Goal: Task Accomplishment & Management: Use online tool/utility

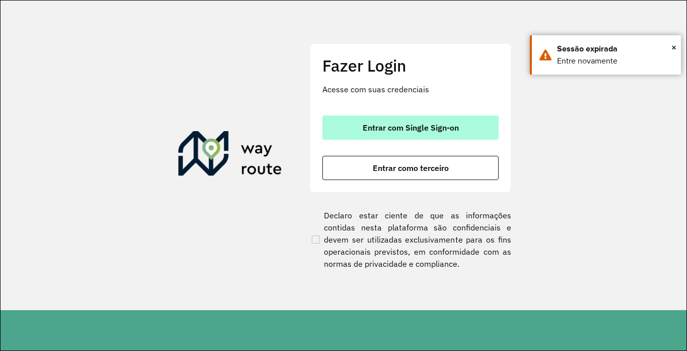
click at [412, 132] on span "Entrar com Single Sign-on" at bounding box center [411, 127] width 96 height 8
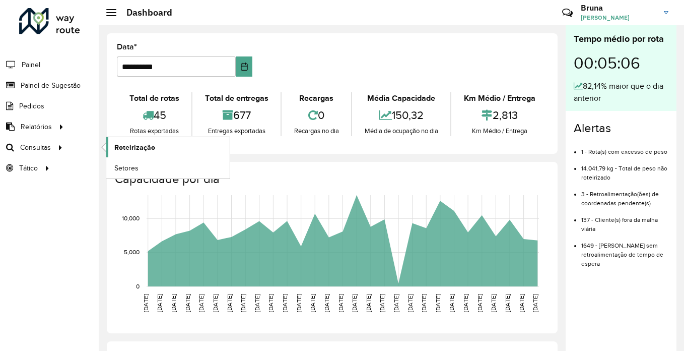
click at [138, 141] on link "Roteirização" at bounding box center [167, 147] width 123 height 20
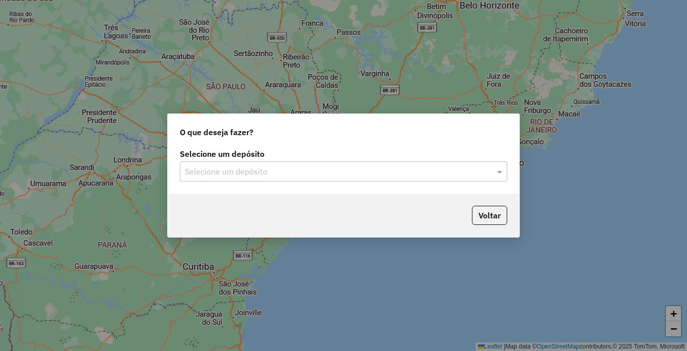
click at [256, 161] on div "Selecione um depósito" at bounding box center [344, 171] width 328 height 20
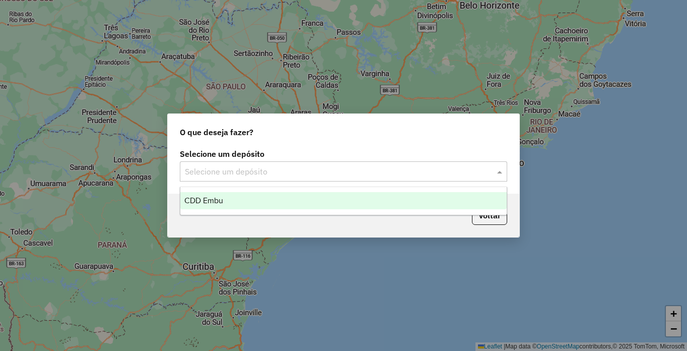
click at [244, 209] on ng-dropdown-panel "CDD Embu" at bounding box center [344, 200] width 328 height 29
click at [235, 203] on div "CDD Embu" at bounding box center [343, 200] width 327 height 17
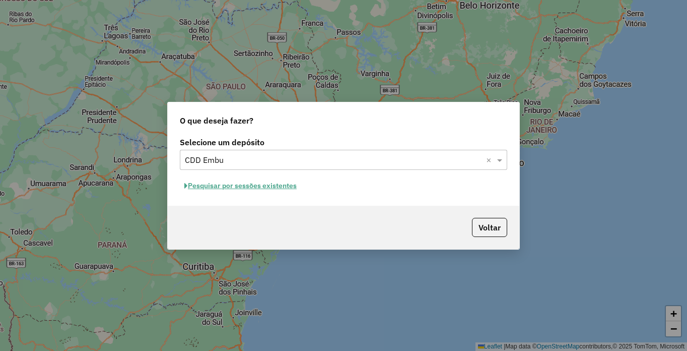
click at [262, 186] on button "Pesquisar por sessões existentes" at bounding box center [240, 186] width 121 height 16
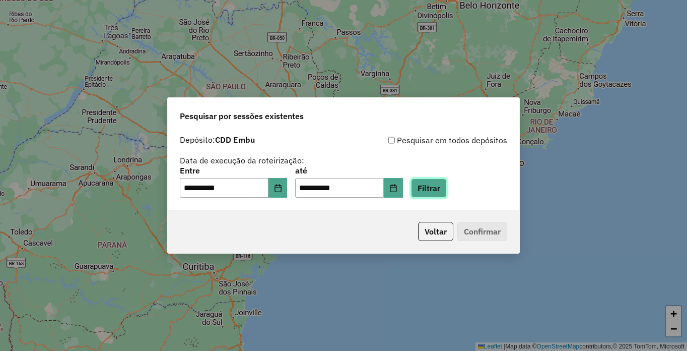
click at [447, 194] on button "Filtrar" at bounding box center [429, 187] width 36 height 19
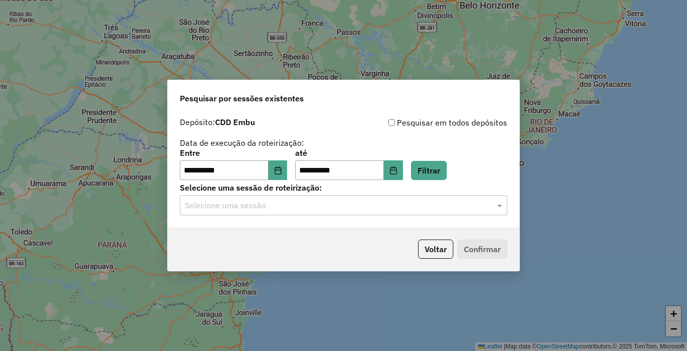
click at [299, 206] on input "text" at bounding box center [333, 206] width 297 height 12
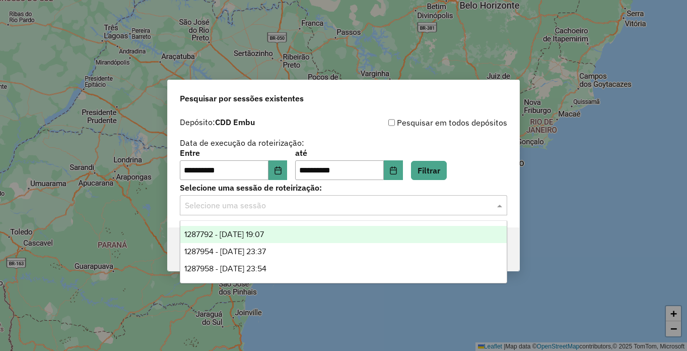
click at [257, 231] on span "1287792 - 03/10/2025 19:07" at bounding box center [224, 234] width 80 height 9
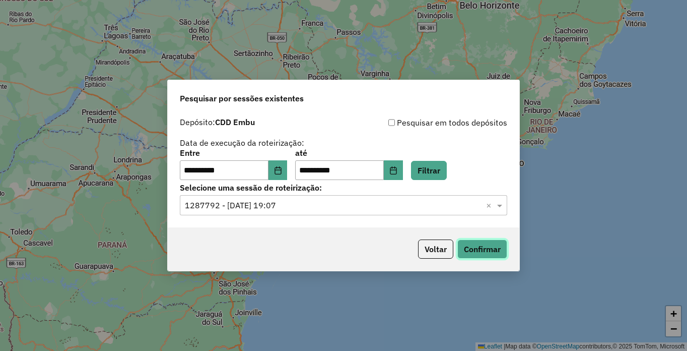
click at [501, 250] on button "Confirmar" at bounding box center [483, 248] width 50 height 19
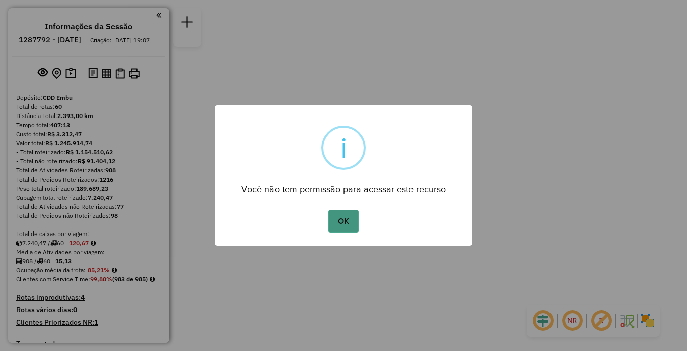
click at [340, 217] on button "OK" at bounding box center [344, 221] width 30 height 23
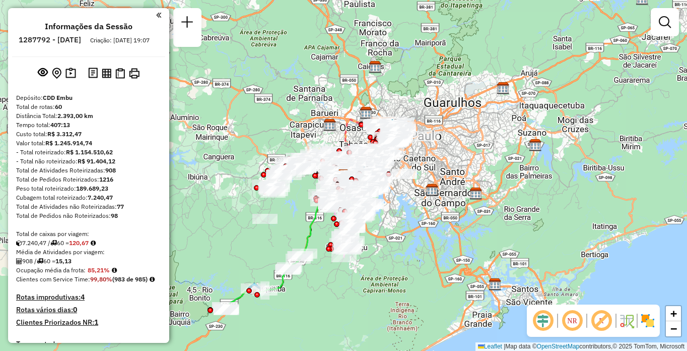
click at [572, 317] on em at bounding box center [572, 320] width 24 height 24
click at [600, 319] on em at bounding box center [602, 320] width 24 height 24
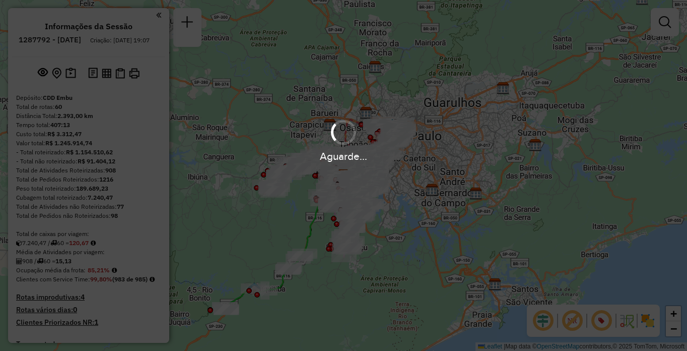
click at [649, 323] on div "Aguarde..." at bounding box center [343, 175] width 687 height 351
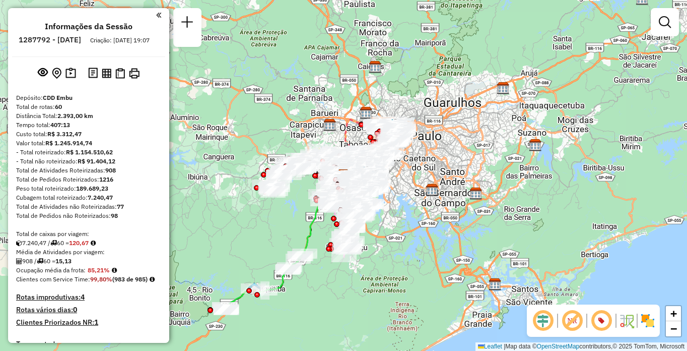
scroll to position [252, 0]
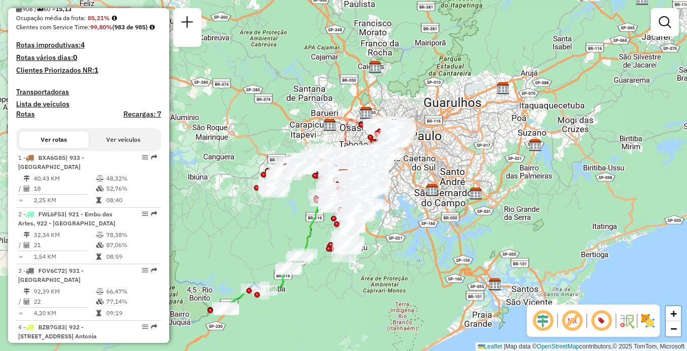
click at [82, 183] on td "40,43 KM" at bounding box center [64, 178] width 62 height 10
select select "**********"
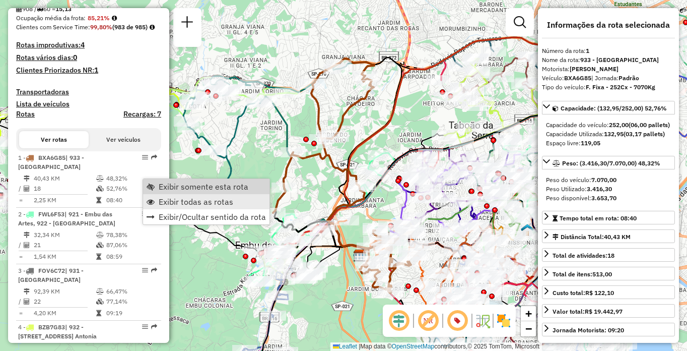
click at [189, 186] on span "Exibir somente esta rota" at bounding box center [204, 186] width 90 height 8
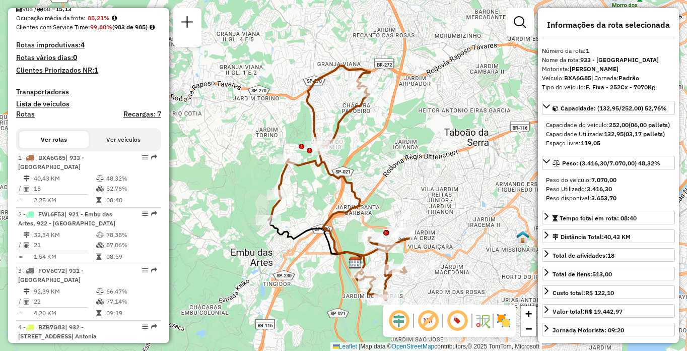
drag, startPoint x: 355, startPoint y: 140, endPoint x: 393, endPoint y: 172, distance: 50.4
click at [400, 202] on div "Janela de atendimento Grade de atendimento Capacidade Transportadoras Veículos …" at bounding box center [343, 175] width 687 height 351
